Goal: Transaction & Acquisition: Purchase product/service

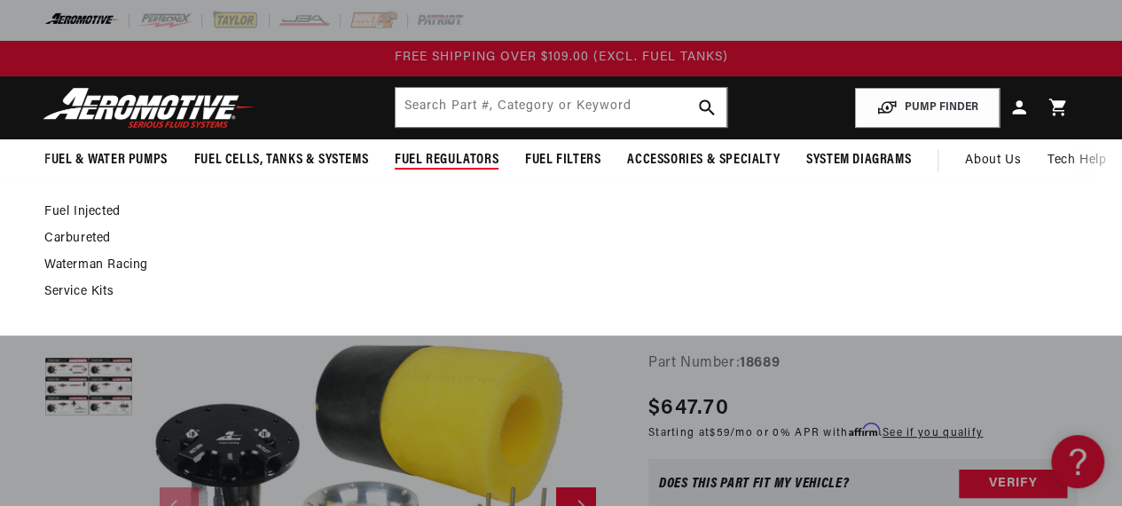
click at [553, 217] on link "Fuel Injected" at bounding box center [552, 212] width 1016 height 16
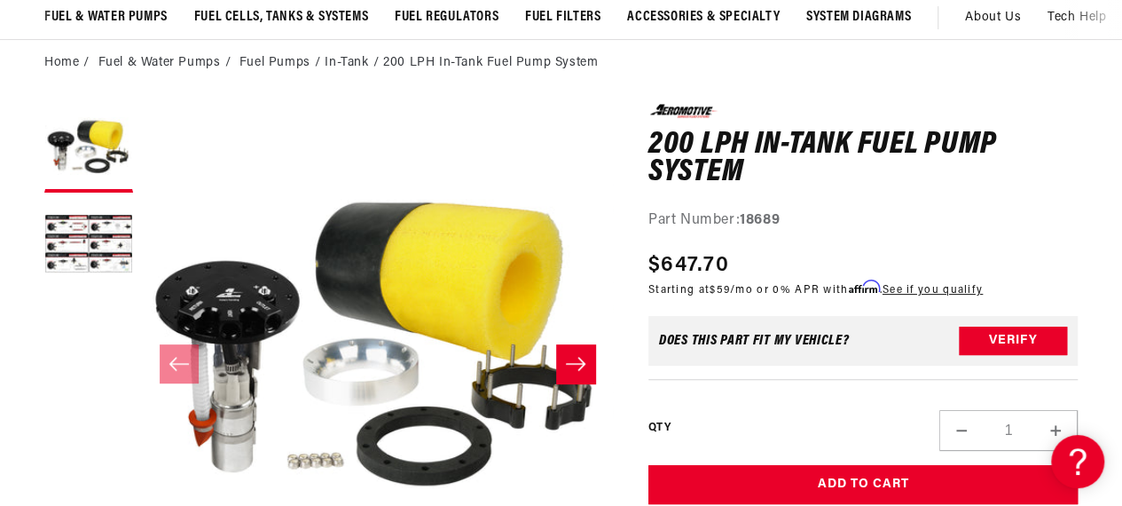
scroll to position [144, 0]
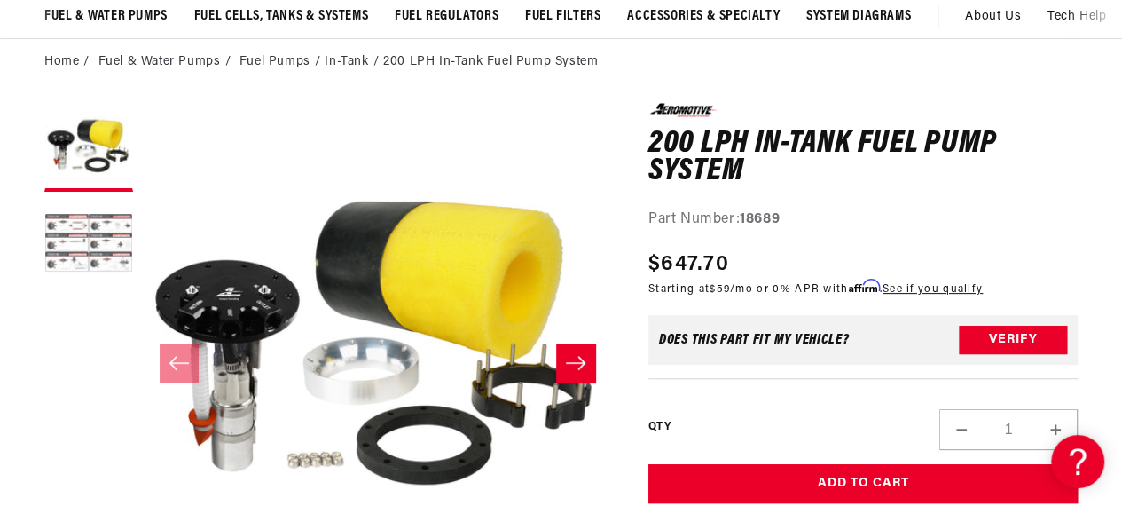
click at [75, 245] on button "Load image 2 in gallery view" at bounding box center [88, 244] width 89 height 89
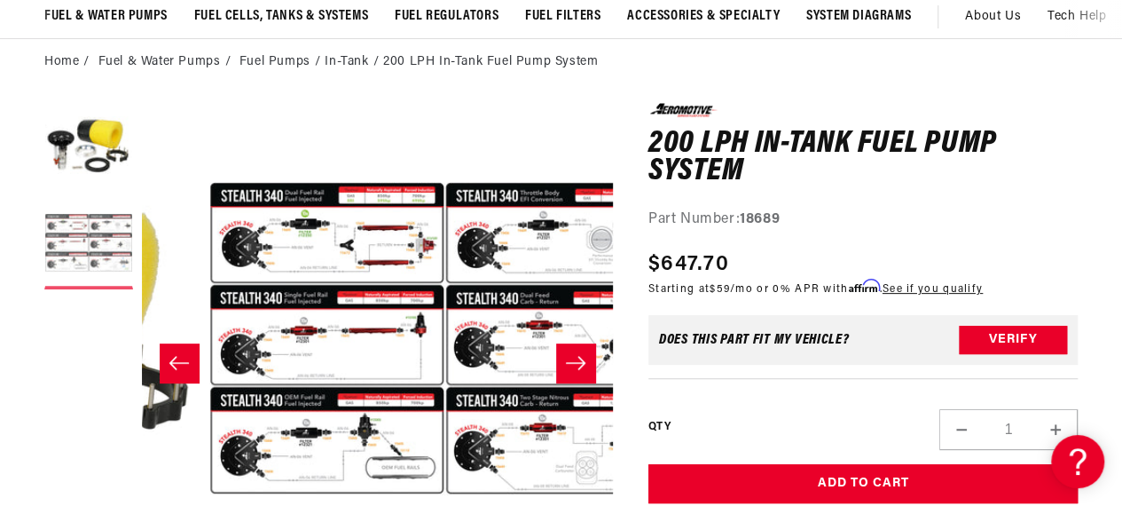
scroll to position [0, 470]
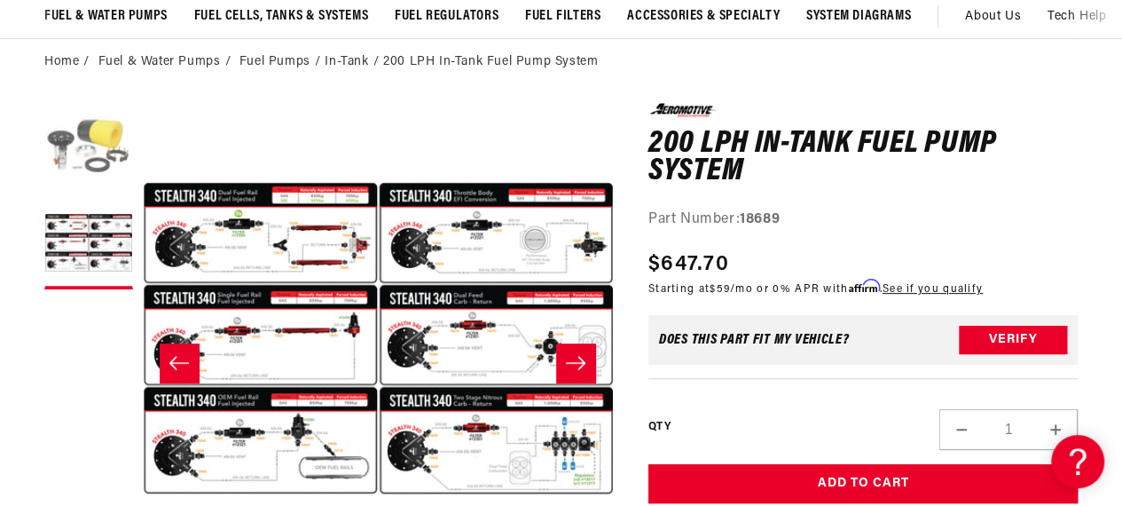
click at [86, 132] on button "Load image 1 in gallery view" at bounding box center [88, 147] width 89 height 89
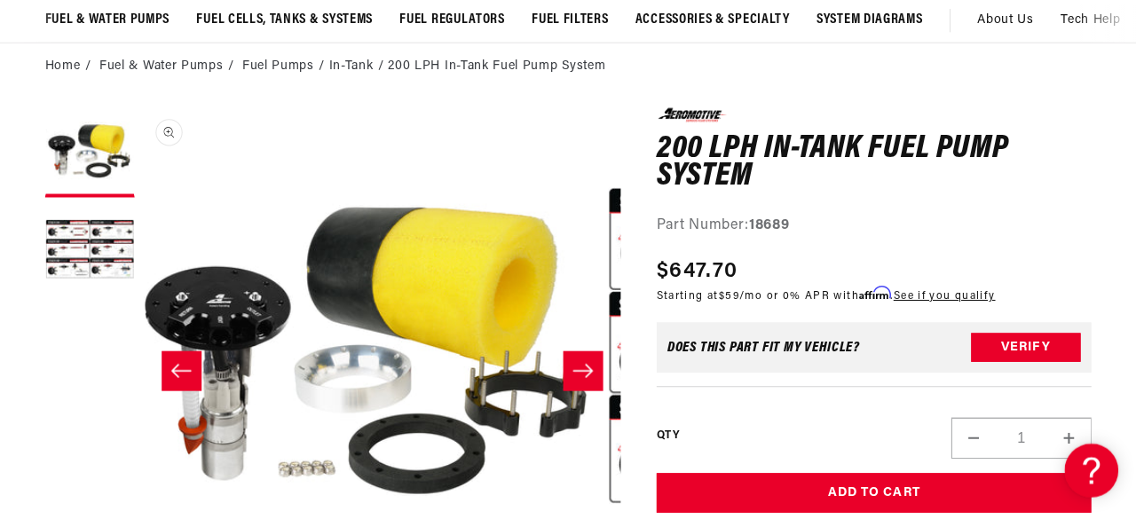
scroll to position [0, 0]
